Goal: Use online tool/utility: Utilize a website feature to perform a specific function

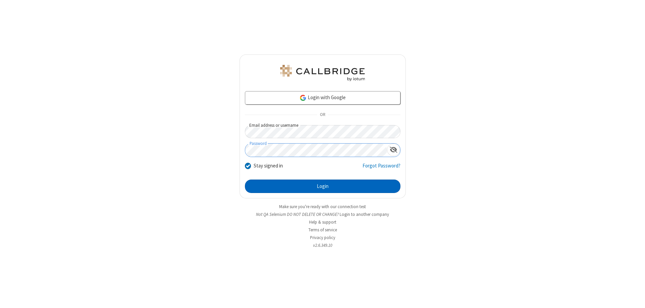
click at [323, 186] on button "Login" at bounding box center [323, 185] width 156 height 13
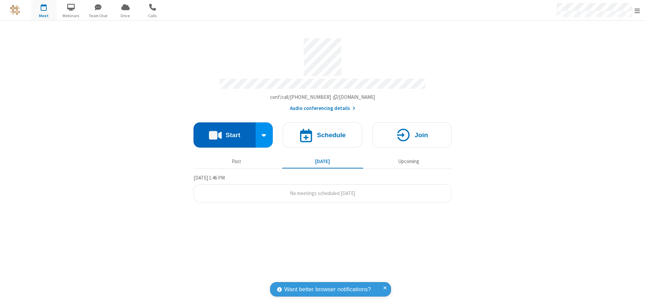
click at [224, 132] on button "Start" at bounding box center [225, 134] width 62 height 25
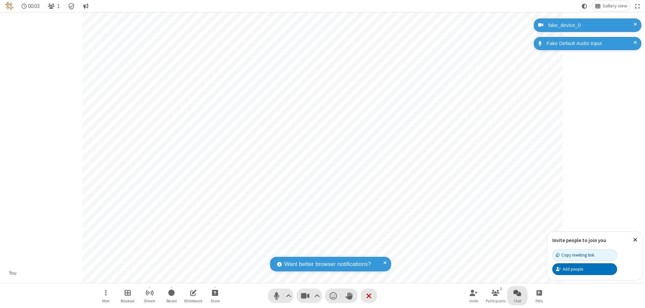
click at [517, 292] on span "Open chat" at bounding box center [517, 292] width 8 height 8
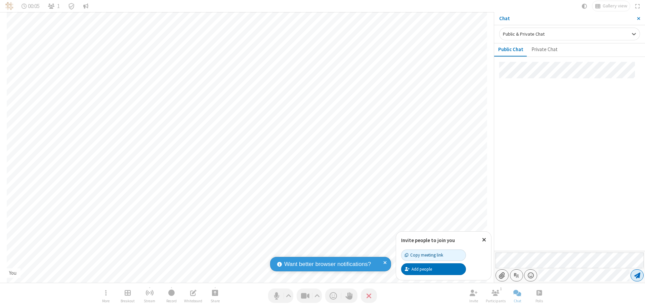
click at [637, 275] on span "Send message" at bounding box center [637, 275] width 6 height 7
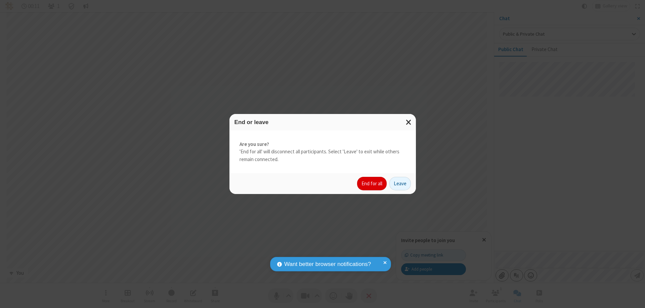
click at [372, 183] on button "End for all" at bounding box center [372, 183] width 30 height 13
